Goal: Navigation & Orientation: Find specific page/section

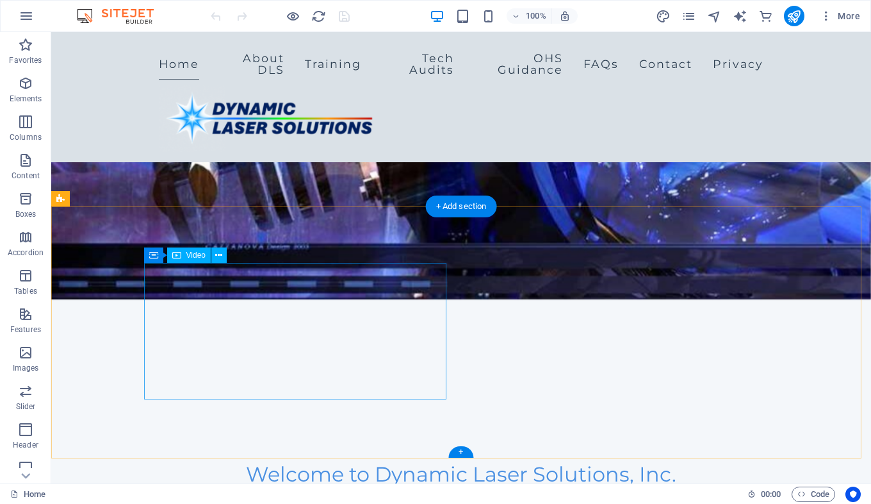
scroll to position [128, 0]
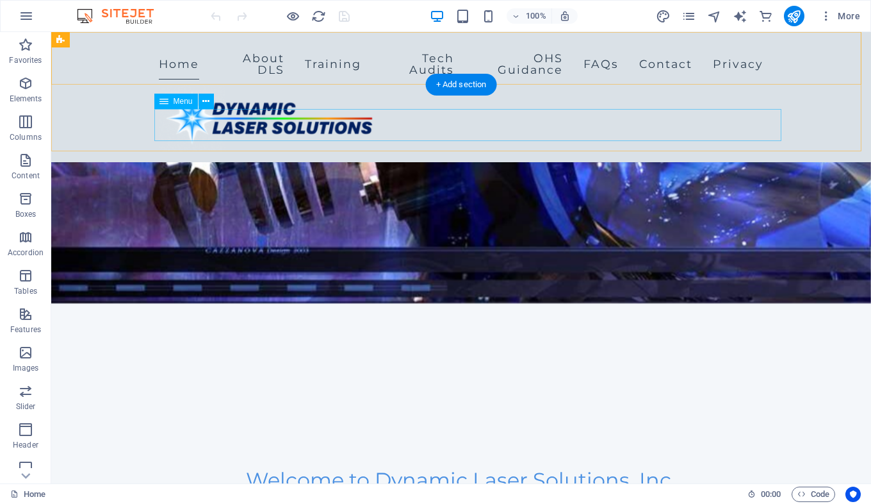
click at [267, 85] on nav "Home About DLS Training Tech Audits OHS Guidance FAQs Contact Privacy" at bounding box center [461, 63] width 605 height 43
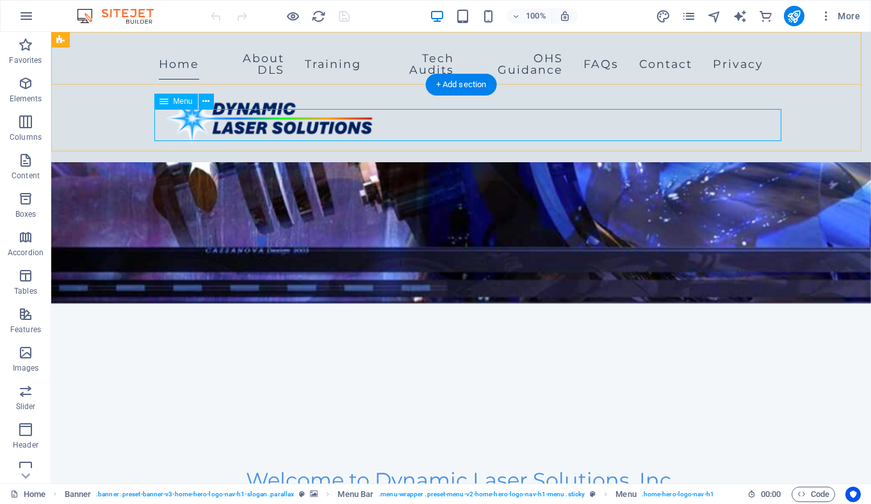
click at [331, 85] on nav "Home About DLS Training Tech Audits OHS Guidance FAQs Contact Privacy" at bounding box center [461, 63] width 605 height 43
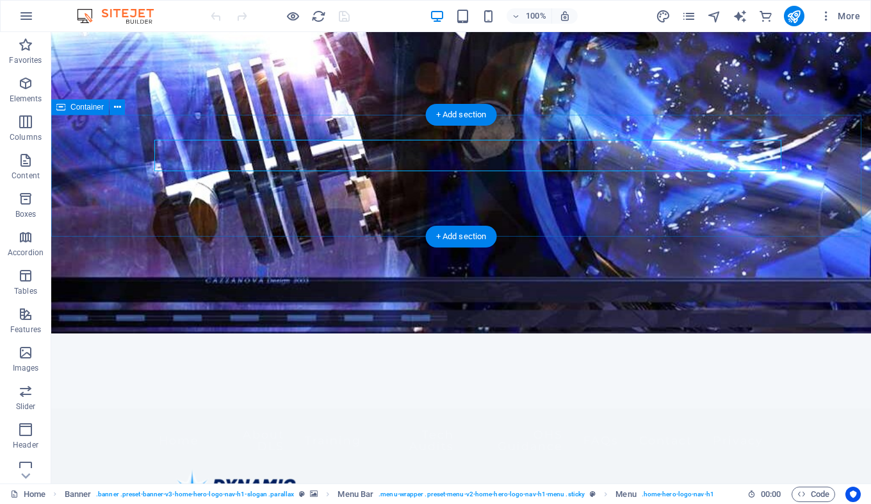
scroll to position [0, 0]
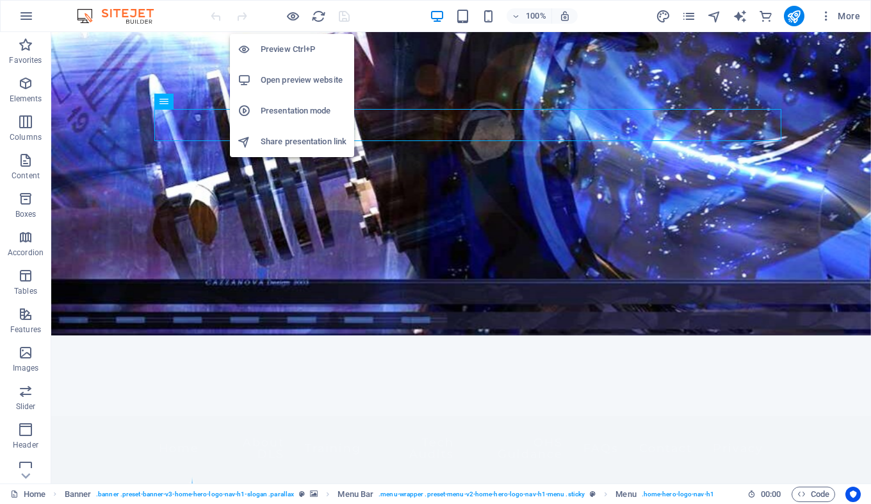
click at [278, 77] on h6 "Open preview website" at bounding box center [304, 79] width 86 height 15
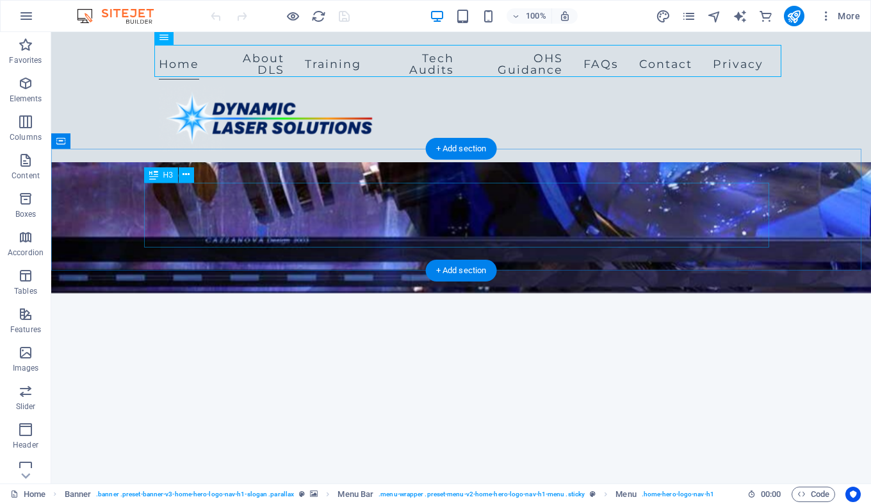
scroll to position [256, 0]
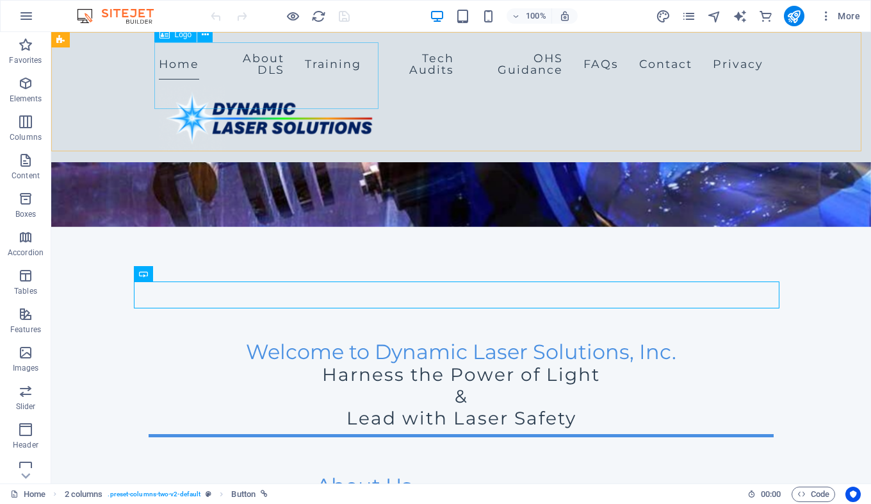
click at [348, 85] on div at bounding box center [461, 118] width 605 height 67
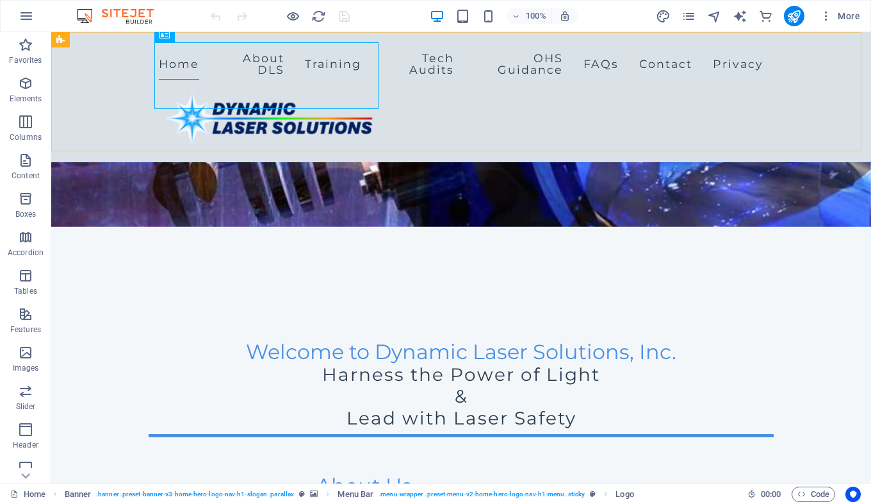
click at [103, 92] on div "Home About DLS Training Tech Audits OHS Guidance FAQs Contact Privacy" at bounding box center [461, 97] width 820 height 130
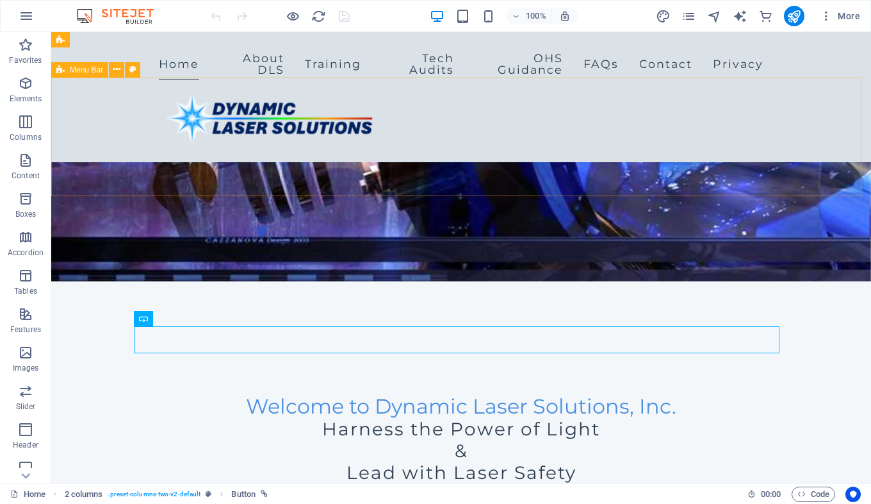
scroll to position [192, 0]
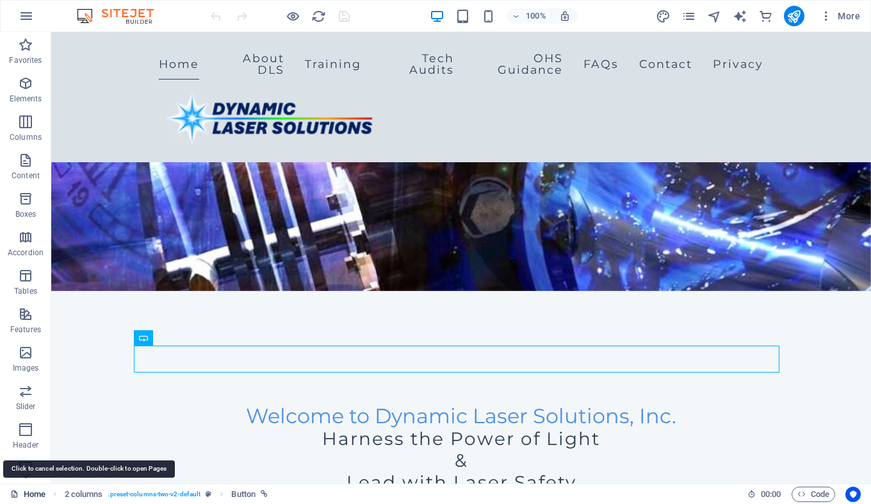
click at [29, 491] on link "Home" at bounding box center [27, 493] width 35 height 15
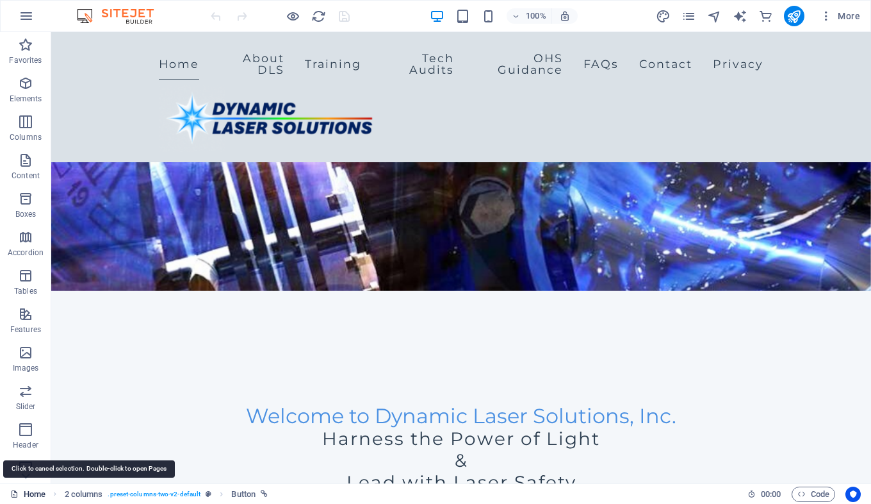
click at [29, 491] on link "Home" at bounding box center [27, 493] width 35 height 15
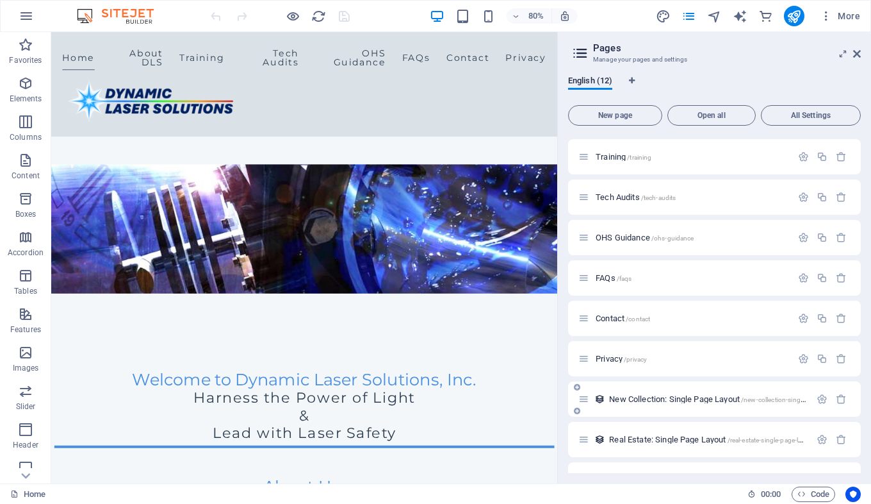
scroll to position [128, 0]
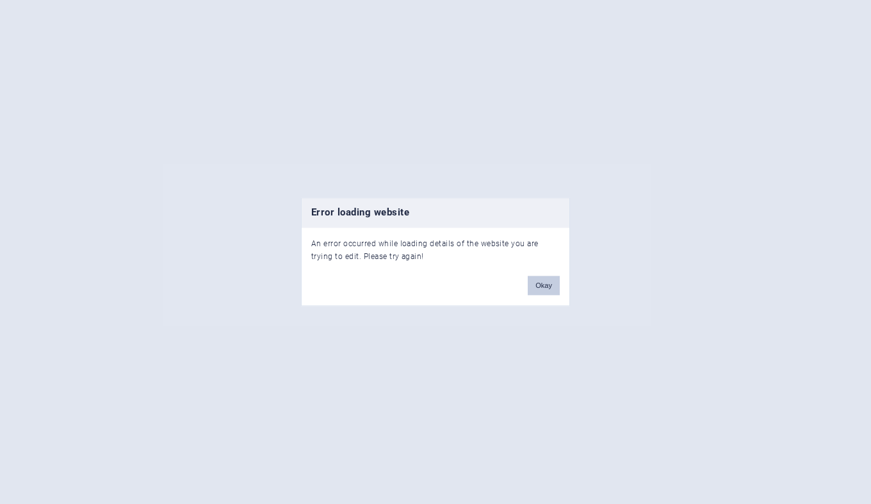
click at [539, 285] on button "Okay" at bounding box center [544, 285] width 32 height 19
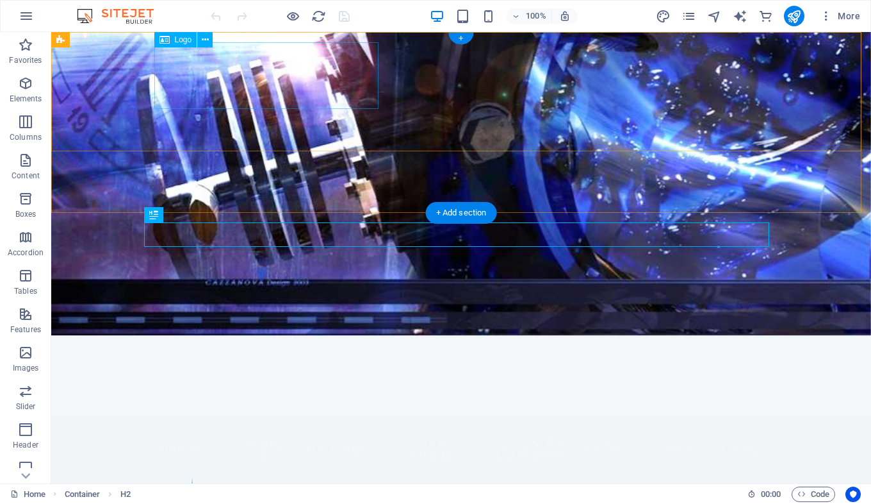
click at [208, 469] on div at bounding box center [461, 502] width 605 height 67
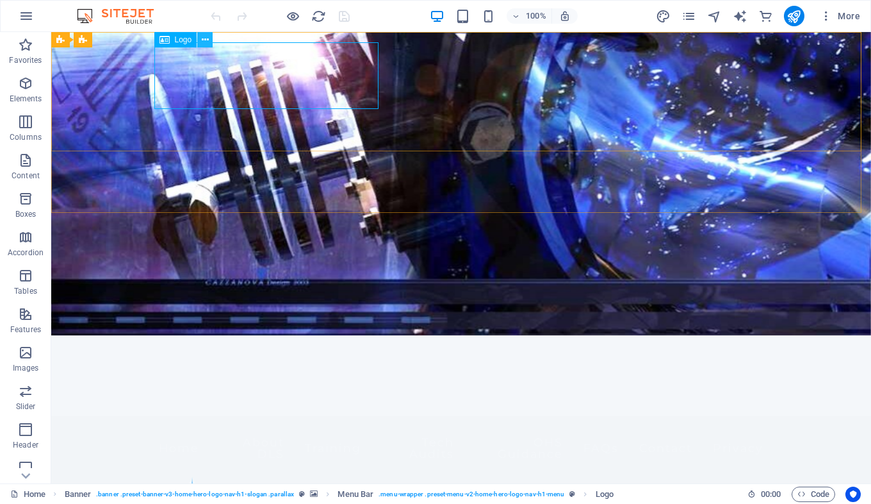
click at [202, 37] on icon at bounding box center [205, 39] width 7 height 13
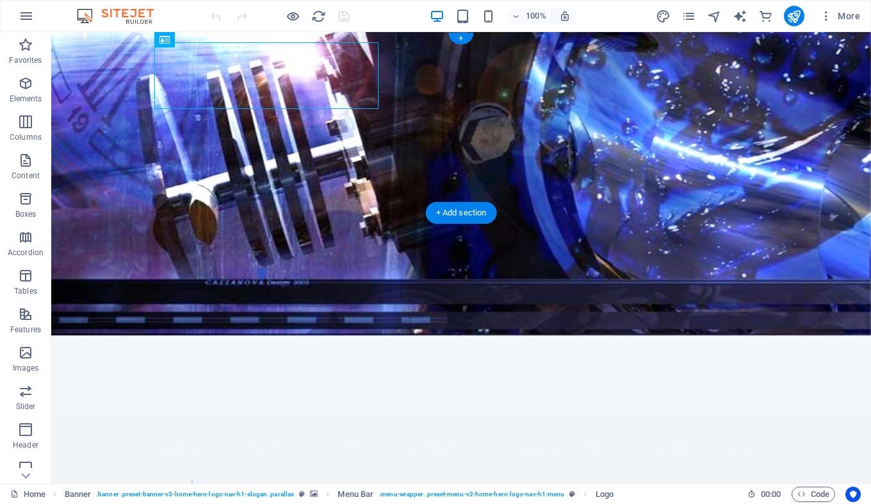
click at [409, 189] on figure at bounding box center [461, 257] width 820 height 451
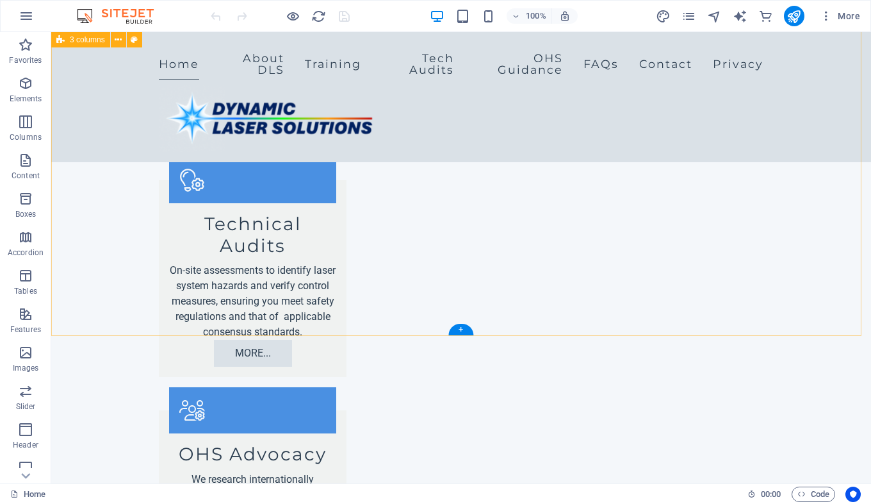
scroll to position [1538, 0]
